Goal: Task Accomplishment & Management: Manage account settings

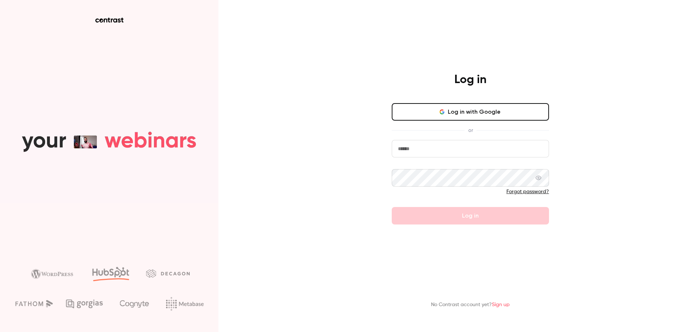
type input "**********"
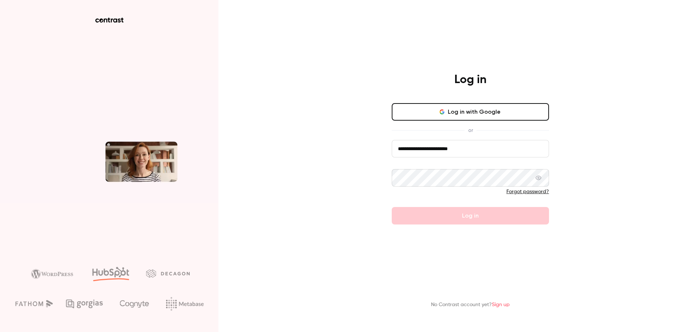
click at [457, 200] on form "**********" at bounding box center [470, 182] width 157 height 84
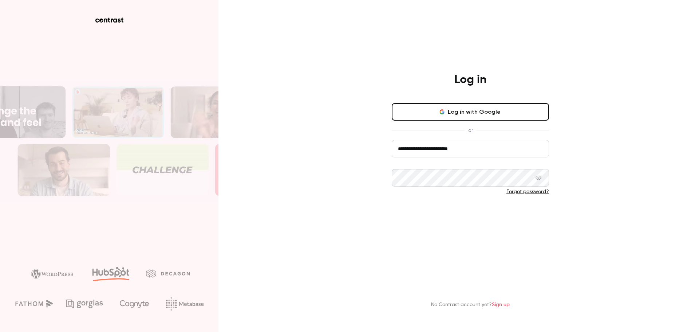
click at [466, 216] on button "Log in" at bounding box center [470, 215] width 157 height 17
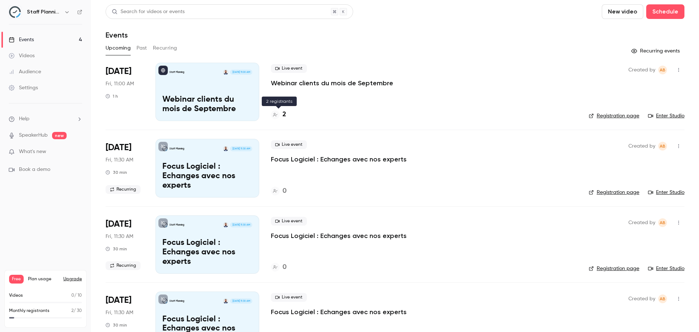
click at [283, 115] on h4 "2" at bounding box center [285, 115] width 4 height 10
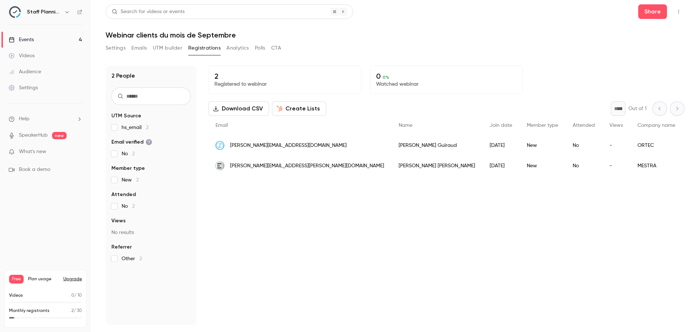
click at [113, 51] on button "Settings" at bounding box center [116, 48] width 20 height 12
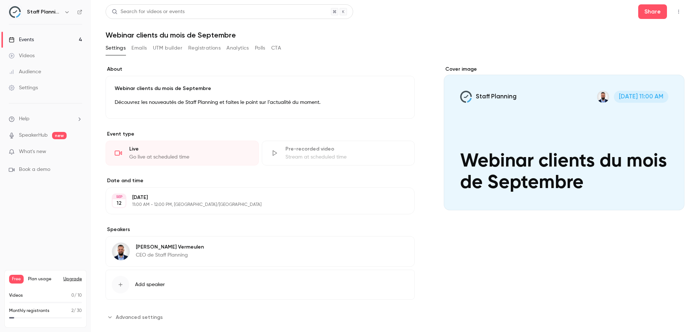
scroll to position [13, 0]
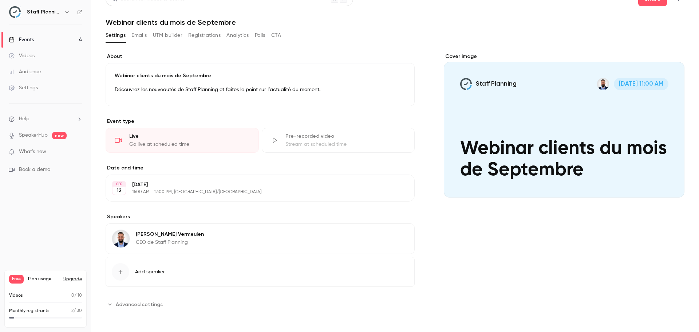
click at [39, 147] on ul "Help SpeakerHub new What's new Book a demo" at bounding box center [45, 144] width 91 height 82
click at [40, 150] on span "What's new" at bounding box center [32, 152] width 27 height 8
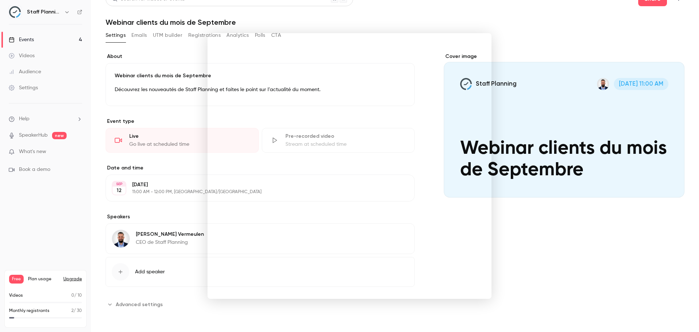
click at [539, 223] on div at bounding box center [349, 166] width 699 height 332
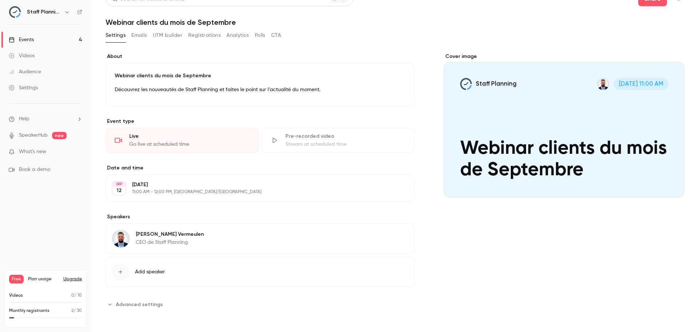
scroll to position [0, 0]
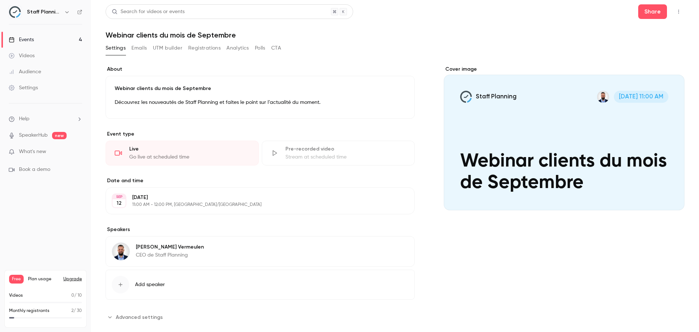
click at [42, 41] on link "Events 4" at bounding box center [45, 40] width 91 height 16
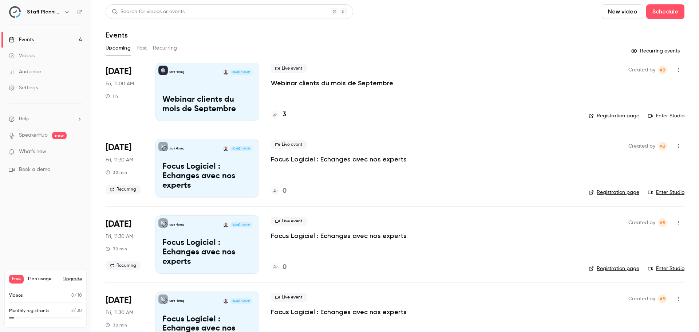
click at [201, 94] on div "Staff Planning [DATE] 11:00 AM Webinar clients du mois de Septembre" at bounding box center [208, 92] width 104 height 58
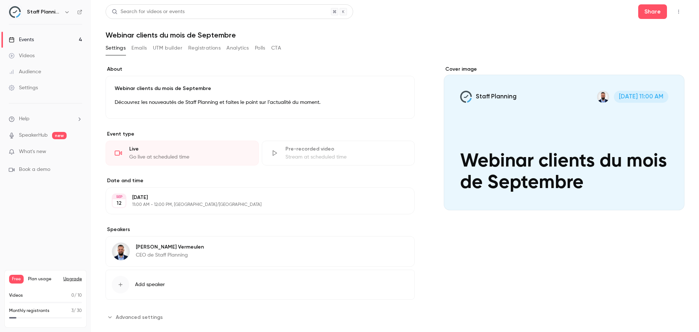
click at [201, 48] on button "Registrations" at bounding box center [204, 48] width 32 height 12
